Goal: Use online tool/utility: Utilize a website feature to perform a specific function

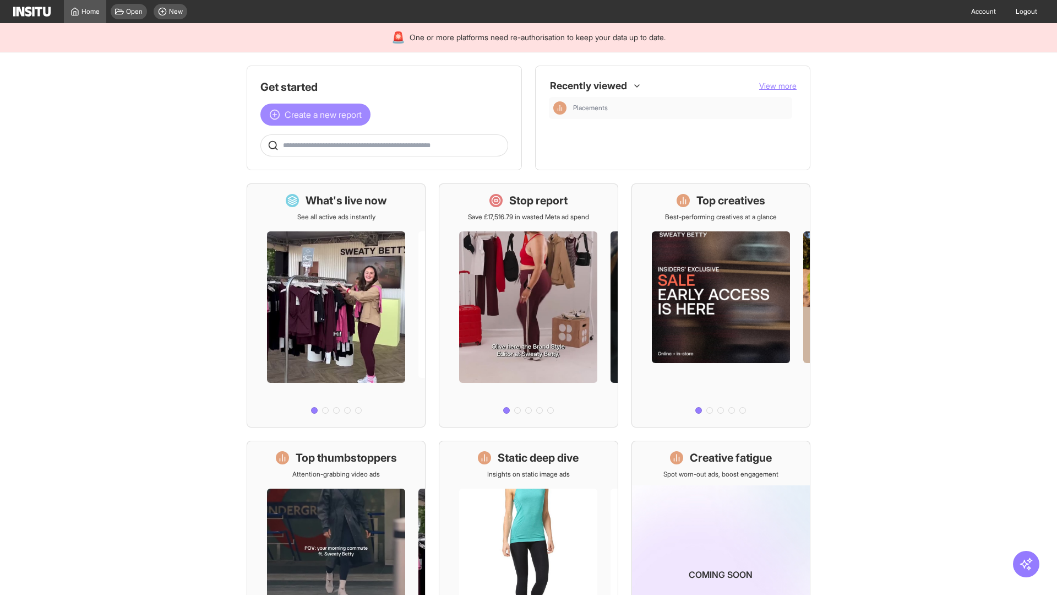
click at [318, 115] on span "Create a new report" at bounding box center [323, 114] width 77 height 13
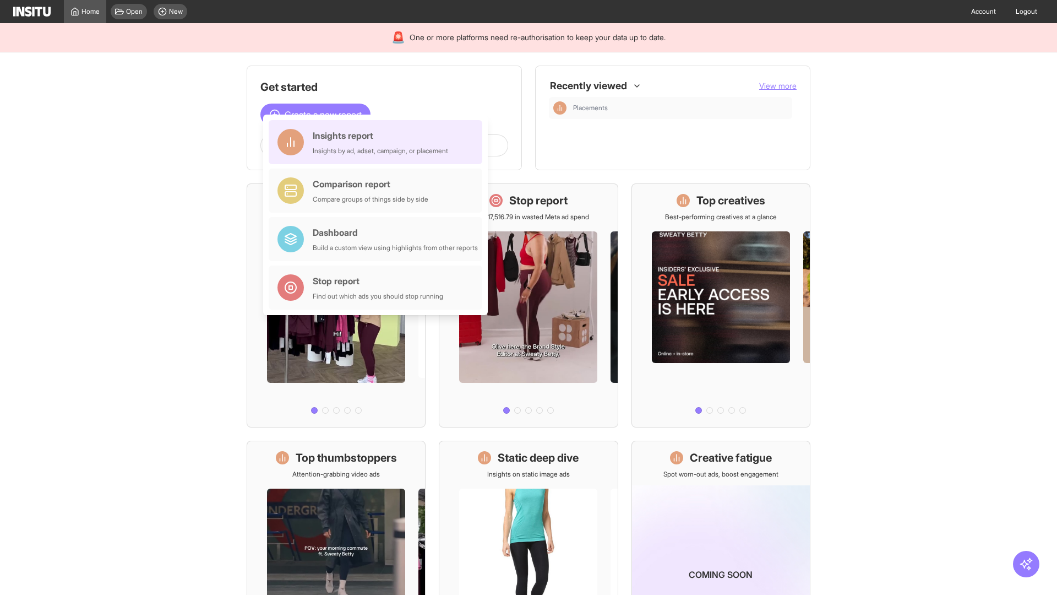
click at [378, 142] on div "Insights report Insights by ad, adset, campaign, or placement" at bounding box center [380, 142] width 135 height 26
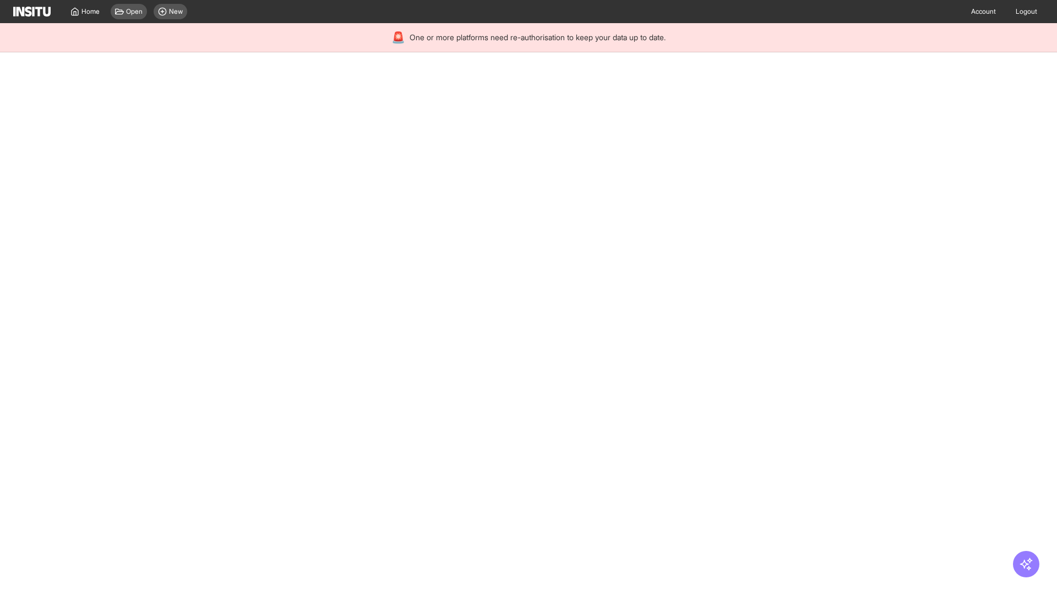
select select "**"
